Goal: Communication & Community: Answer question/provide support

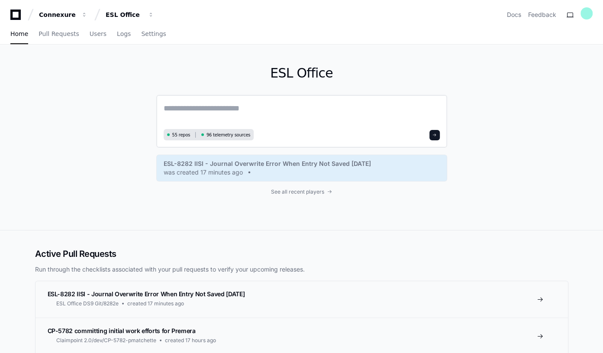
paste textarea "**********"
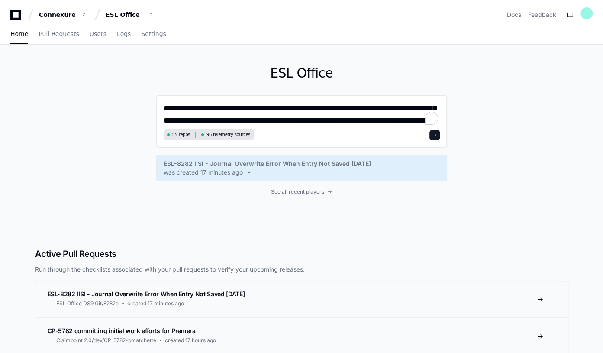
scroll to position [35, 0]
type textarea "**********"
click at [437, 135] on span at bounding box center [435, 135] width 4 height 4
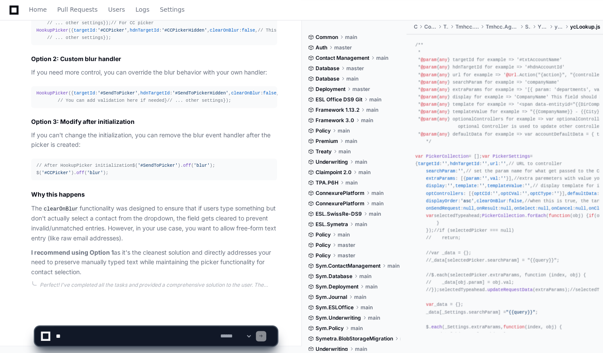
scroll to position [710, 0]
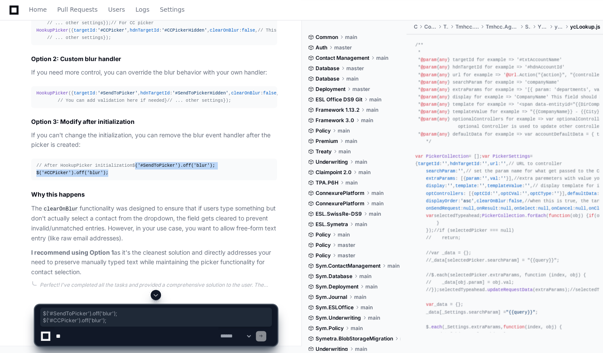
drag, startPoint x: 105, startPoint y: 213, endPoint x: 31, endPoint y: 204, distance: 74.7
click at [31, 180] on pre "// After HookupPicker initialization $( '#SendToPicker' ). off ( 'blur' ); $( '…" at bounding box center [154, 170] width 246 height 22
copy div "$( '#SendToPicker' ). off ( 'blur' ); $( '#CCPicker' ). off ( 'blur' );"
click at [130, 162] on div "// After HookupPicker initialization $( '#SendToPicker' ). off ( 'blur' ); $( '…" at bounding box center [154, 169] width 236 height 15
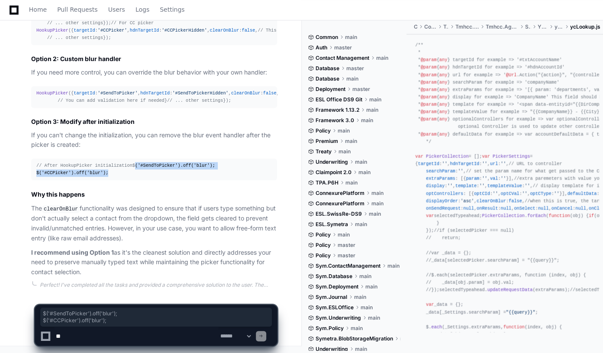
drag, startPoint x: 111, startPoint y: 177, endPoint x: 30, endPoint y: 167, distance: 81.6
click at [30, 167] on div "Updating progress ycLookup.js 2 Perfect! I found the exact issue and the soluti…" at bounding box center [145, 15] width 263 height 525
copy div "$( '#SendToPicker' ). off ( 'blur' ); $( '#CCPicker' ). off ( 'blur' );"
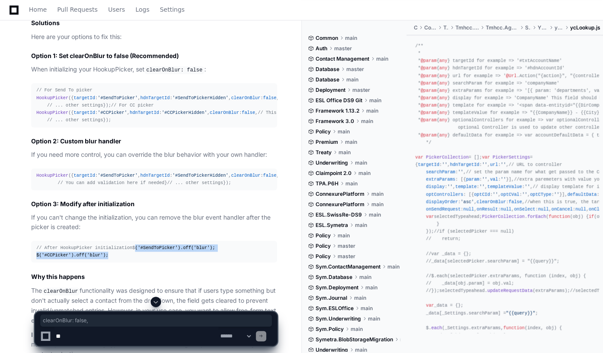
drag, startPoint x: 94, startPoint y: 191, endPoint x: 59, endPoint y: 191, distance: 34.7
click at [45, 124] on div "// For Send To picker HookupPicker ({ targetId : '#SendToPicker' , hdnTargetId …" at bounding box center [154, 105] width 236 height 37
copy div "clearOnBlur : false ,"
click at [75, 337] on textarea at bounding box center [136, 336] width 165 height 19
paste textarea "**********"
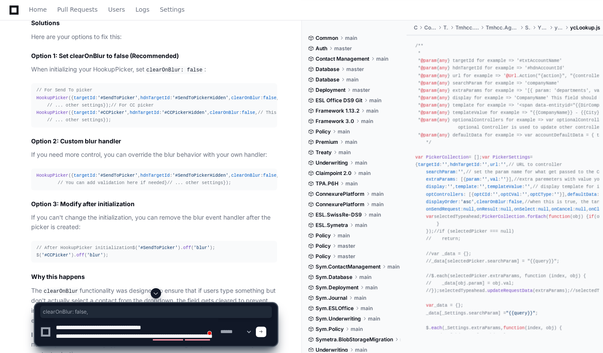
scroll to position [3, 0]
click at [104, 340] on textarea "To enrich screen reader interactions, please activate Accessibility in Grammarl…" at bounding box center [136, 332] width 165 height 28
type textarea "**********"
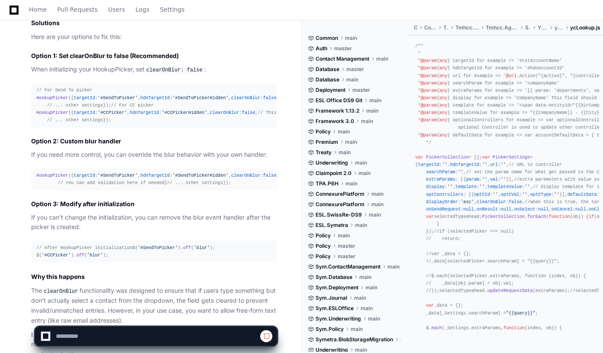
scroll to position [920, 0]
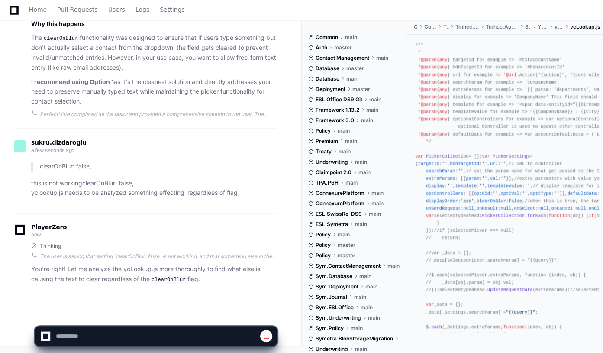
click at [76, 325] on app-app-chat-input at bounding box center [156, 328] width 243 height 35
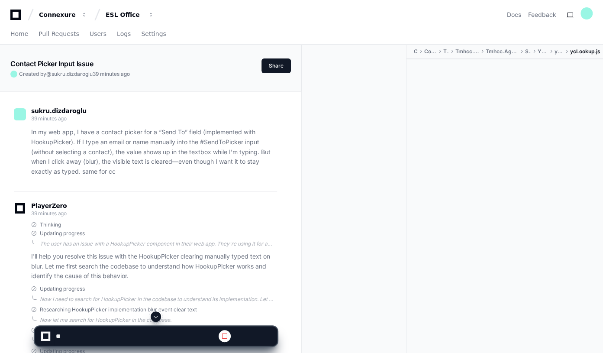
click at [156, 315] on span at bounding box center [155, 316] width 7 height 7
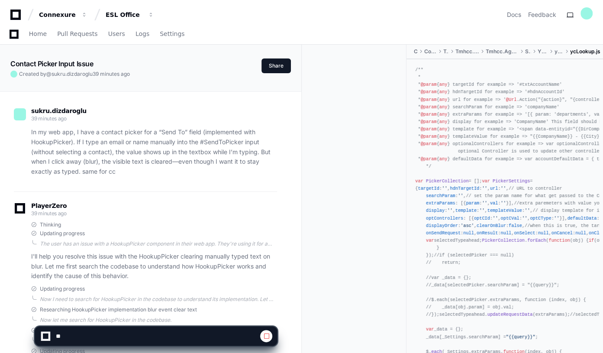
scroll to position [920, 0]
